Goal: Task Accomplishment & Management: Use online tool/utility

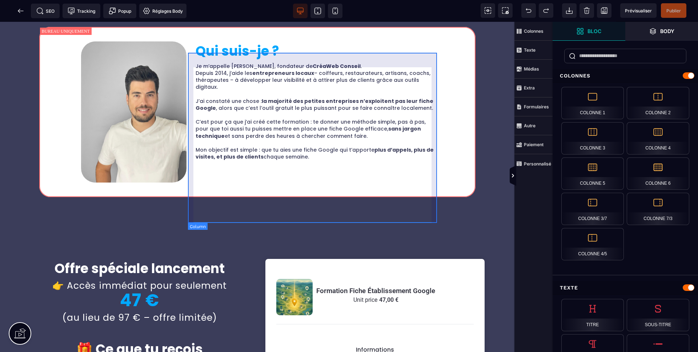
scroll to position [1455, 0]
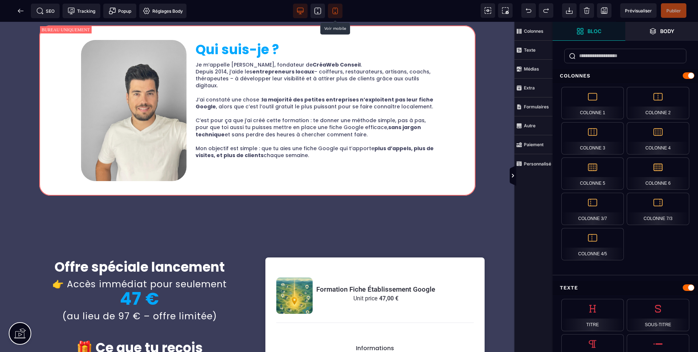
click at [333, 9] on icon at bounding box center [334, 10] width 7 height 7
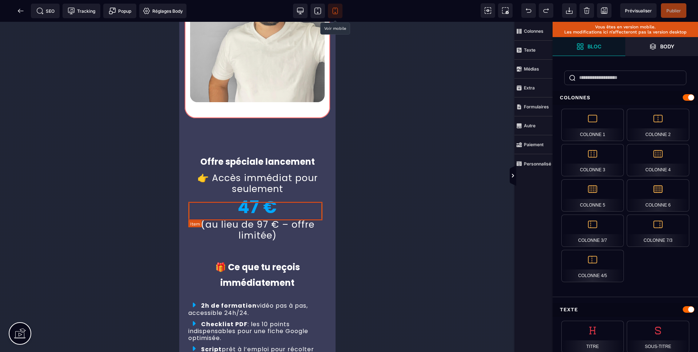
scroll to position [2344, 0]
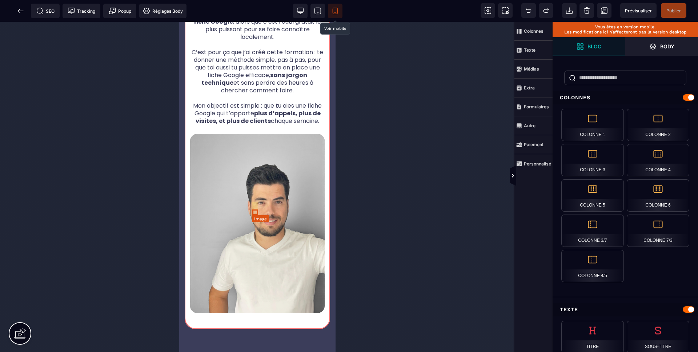
click at [257, 211] on img at bounding box center [257, 223] width 134 height 179
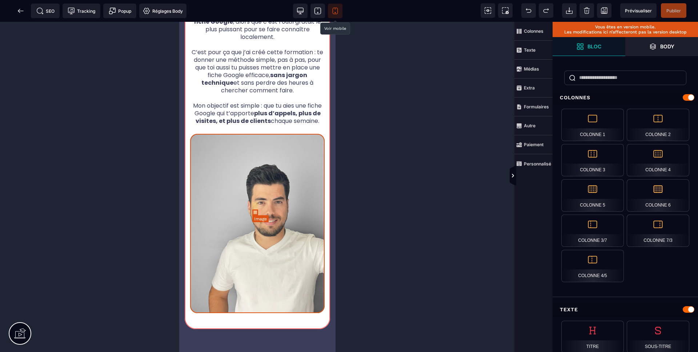
select select
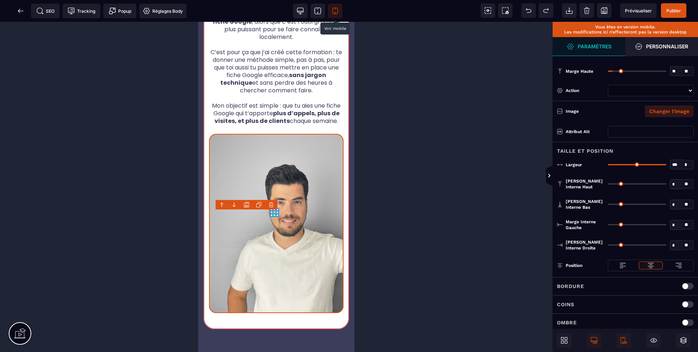
click at [677, 108] on button "Changer l'image" at bounding box center [669, 111] width 49 height 12
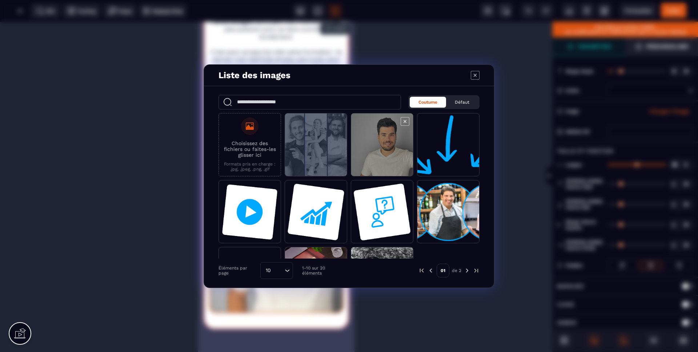
click at [367, 146] on span "Modal window" at bounding box center [382, 144] width 62 height 63
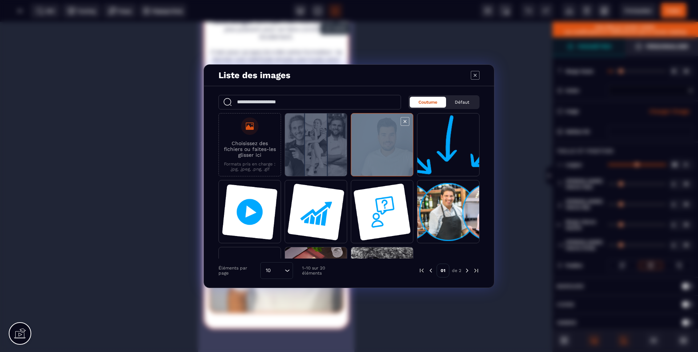
click at [367, 146] on span "Modal window" at bounding box center [382, 144] width 62 height 63
select select
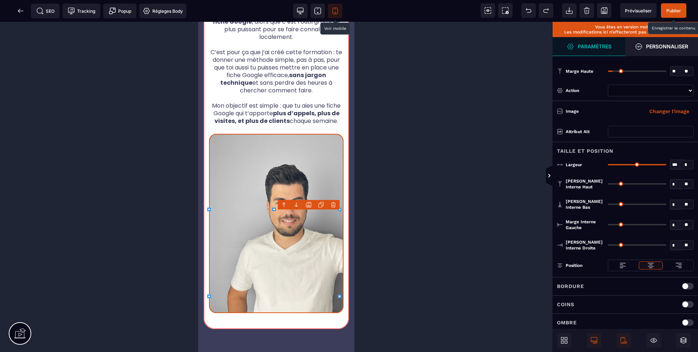
click at [669, 11] on span "Publier" at bounding box center [673, 10] width 15 height 5
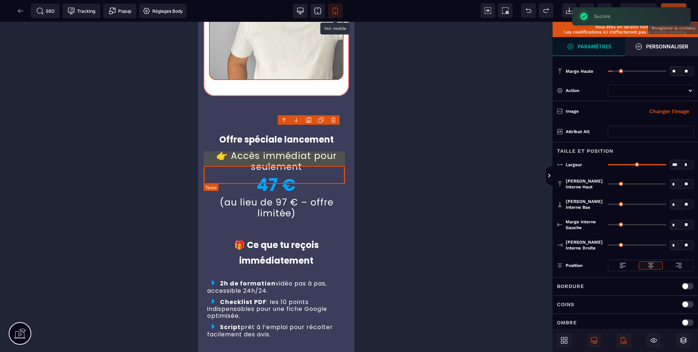
scroll to position [2634, 0]
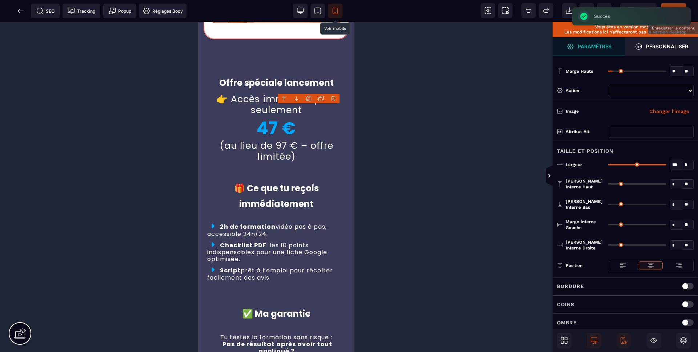
click at [436, 171] on div at bounding box center [276, 187] width 552 height 330
click at [24, 11] on icon at bounding box center [20, 10] width 7 height 7
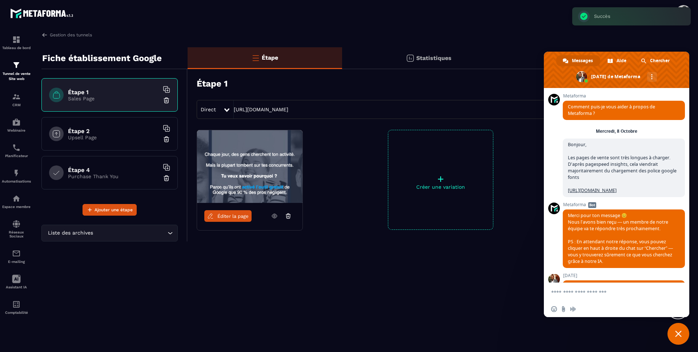
click at [305, 22] on div at bounding box center [391, 12] width 612 height 24
